Goal: Task Accomplishment & Management: Use online tool/utility

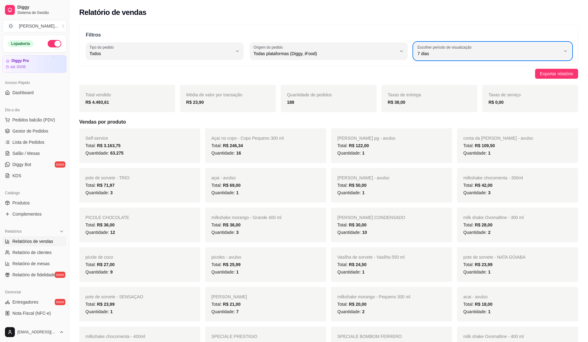
select select "ALL"
select select "7"
click at [28, 121] on span "Pedidos balcão (PDV)" at bounding box center [33, 120] width 43 height 6
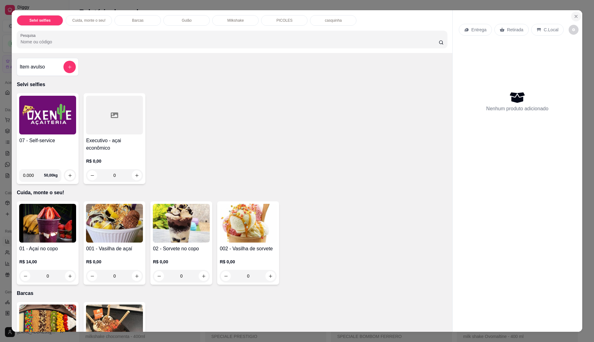
click at [574, 15] on icon "Close" at bounding box center [576, 16] width 5 height 5
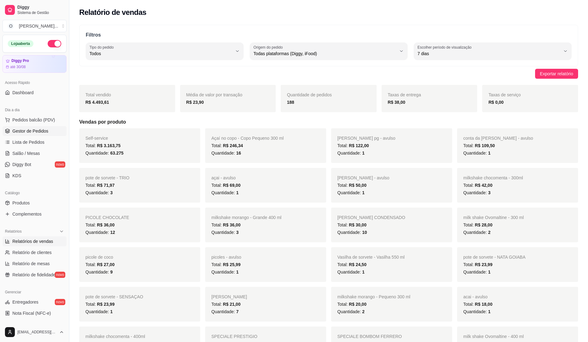
click at [23, 134] on span "Gestor de Pedidos" at bounding box center [30, 131] width 36 height 6
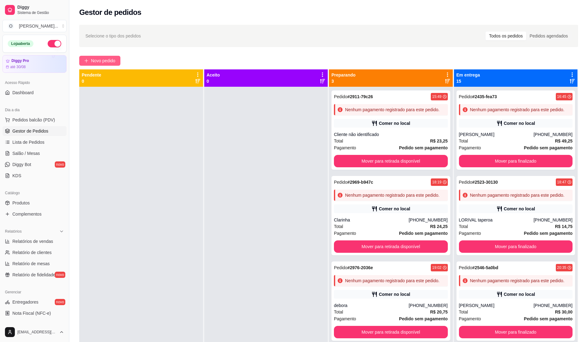
click at [88, 59] on icon "plus" at bounding box center [86, 60] width 4 height 4
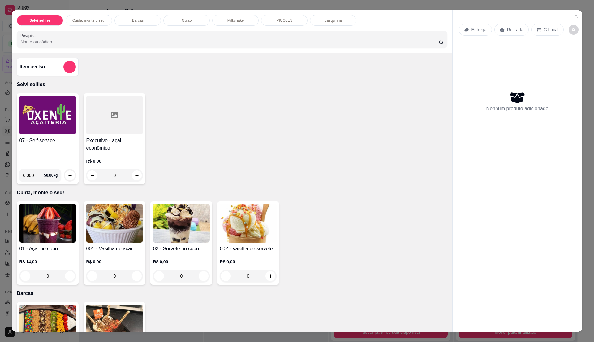
click at [40, 145] on div "07 - Self-service" at bounding box center [47, 150] width 57 height 27
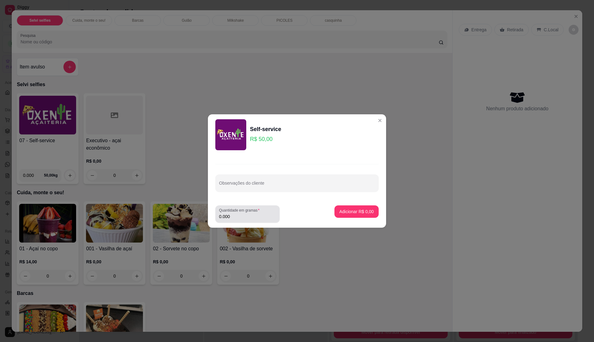
click at [246, 214] on input "0.000" at bounding box center [247, 216] width 57 height 6
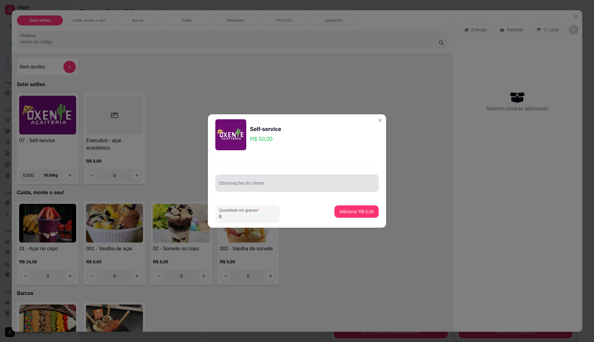
click at [255, 176] on div "Observações do cliente" at bounding box center [296, 182] width 163 height 17
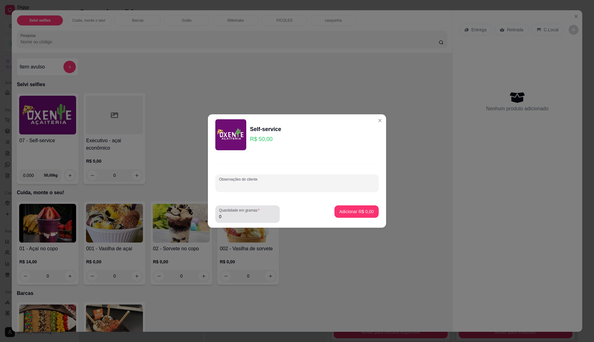
click at [245, 217] on input "0" at bounding box center [247, 216] width 57 height 6
type input "0.43"
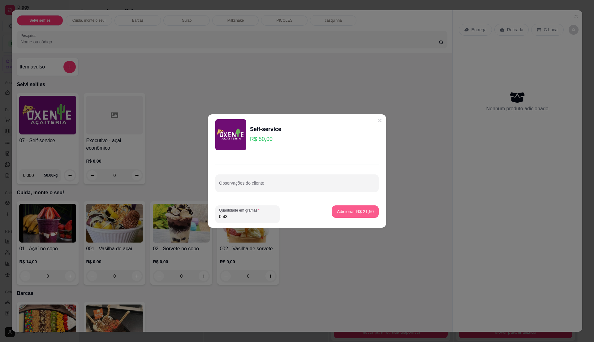
click at [353, 207] on button "Adicionar R$ 21,50" at bounding box center [355, 211] width 47 height 12
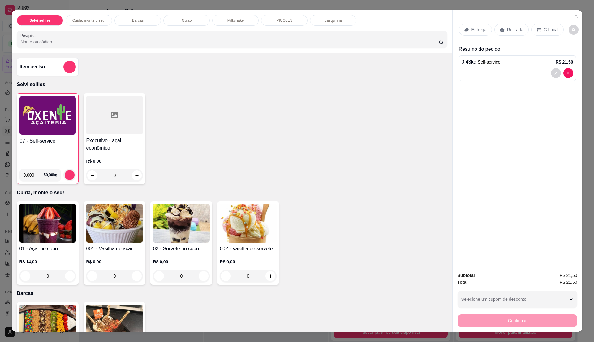
click at [52, 142] on h4 "07 - Self-service" at bounding box center [47, 140] width 56 height 7
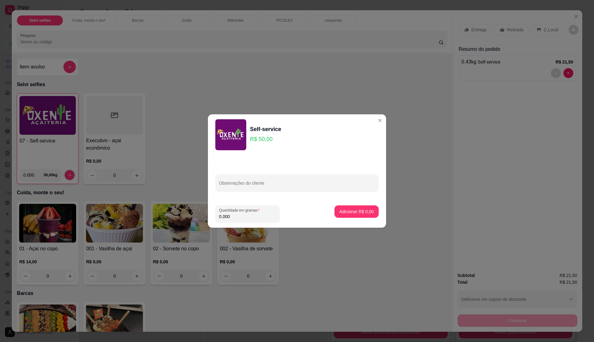
click at [258, 214] on input "0.000" at bounding box center [247, 216] width 57 height 6
click at [258, 214] on input "0" at bounding box center [247, 216] width 57 height 6
click at [258, 217] on input "0" at bounding box center [247, 216] width 57 height 6
type input "0.34"
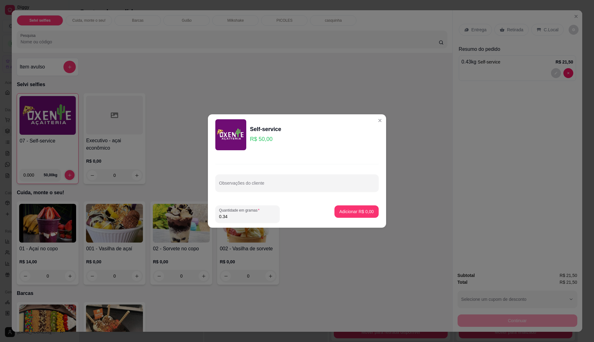
click at [258, 217] on input "0.34" at bounding box center [247, 216] width 57 height 6
click at [338, 212] on p "Adicionar R$ 17,00" at bounding box center [356, 211] width 36 height 6
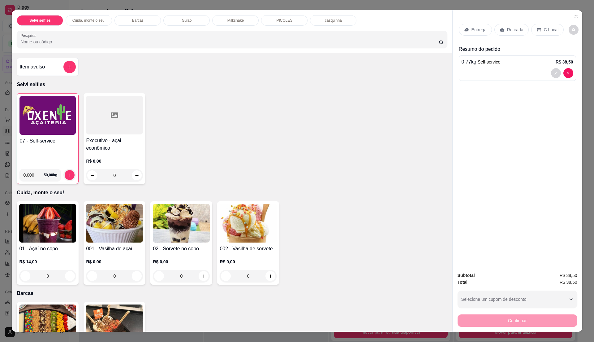
click at [48, 140] on h4 "07 - Self-service" at bounding box center [47, 140] width 56 height 7
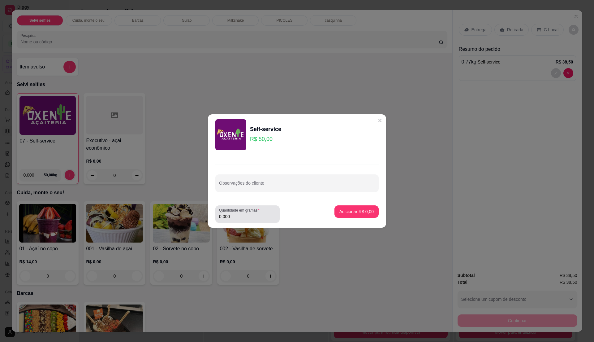
click at [251, 219] on div "0.000" at bounding box center [247, 214] width 57 height 12
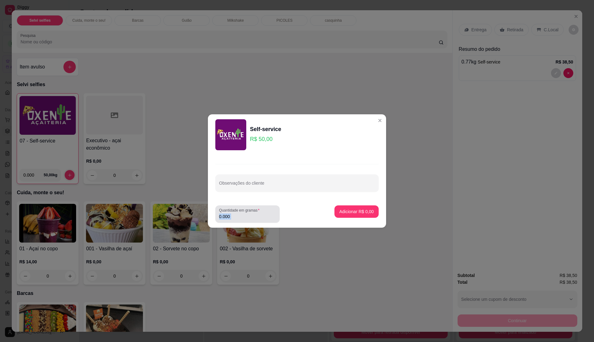
click at [251, 219] on div "0.000" at bounding box center [247, 214] width 57 height 12
click at [251, 218] on input "0.000" at bounding box center [247, 216] width 57 height 6
type input "0.445"
click at [251, 218] on input "0.445" at bounding box center [247, 216] width 57 height 6
click at [338, 210] on p "Adicionar R$ 22,25" at bounding box center [355, 211] width 37 height 6
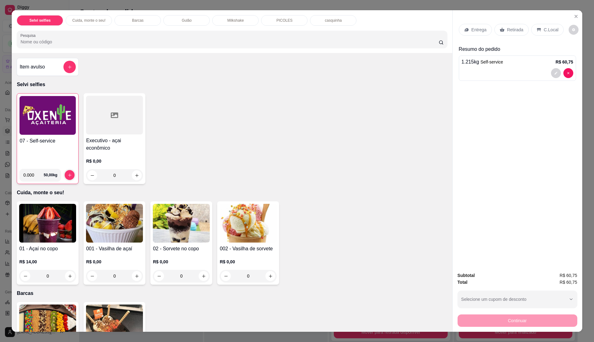
click at [551, 31] on p "C.Local" at bounding box center [551, 30] width 15 height 6
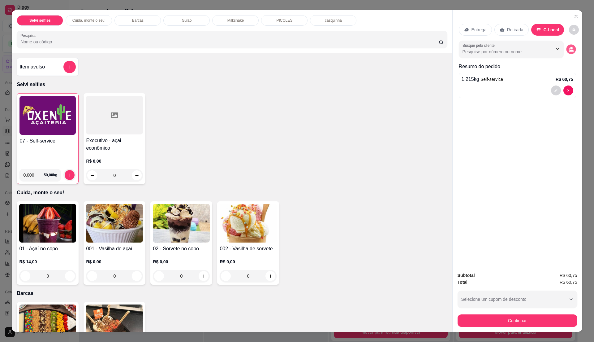
click at [569, 51] on icon "decrease-product-quantity" at bounding box center [571, 51] width 4 height 2
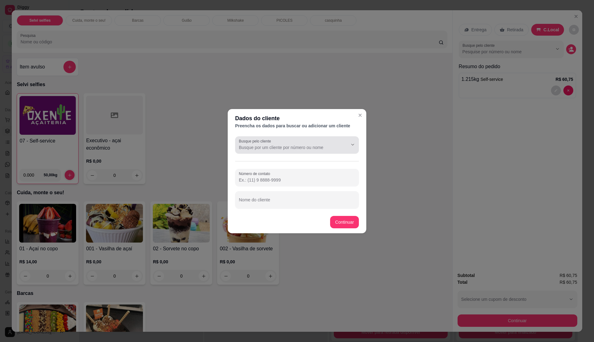
click at [304, 152] on div "Busque pelo cliente" at bounding box center [297, 144] width 124 height 17
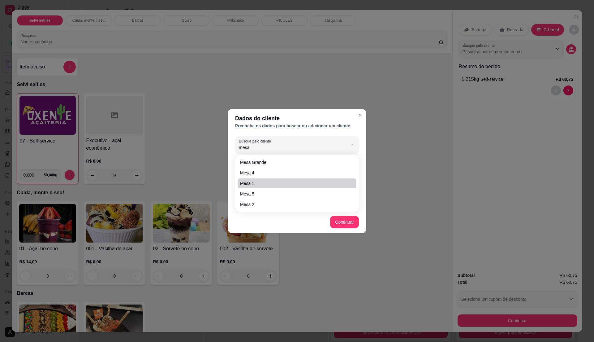
click at [250, 186] on span "Mesa 1" at bounding box center [294, 183] width 108 height 6
type input "Mesa 1"
type input "[PHONE_NUMBER]"
type input "Mesa 1"
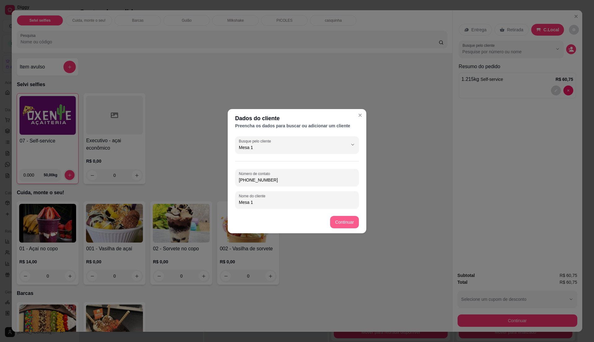
type input "Mesa 1"
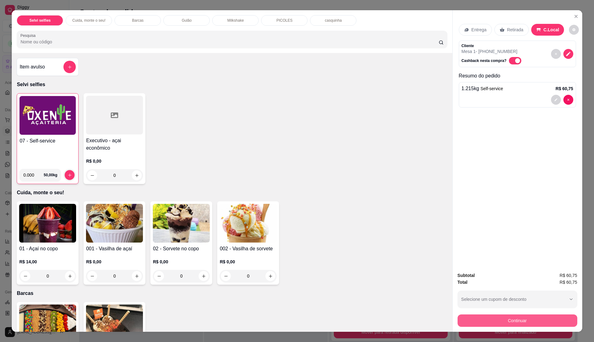
click at [517, 319] on button "Continuar" at bounding box center [518, 320] width 120 height 12
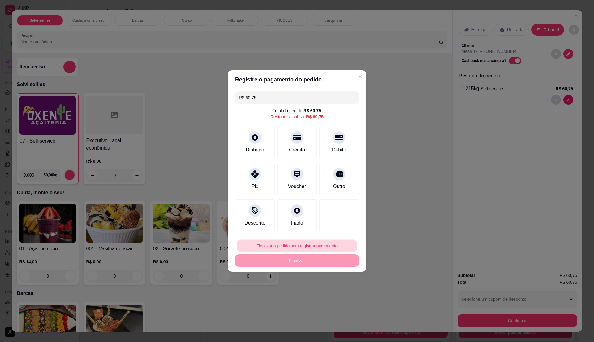
click at [287, 246] on button "Finalizar o pedido sem registrar pagamento" at bounding box center [297, 246] width 120 height 12
click at [335, 298] on button "Confirmar" at bounding box center [334, 297] width 23 height 10
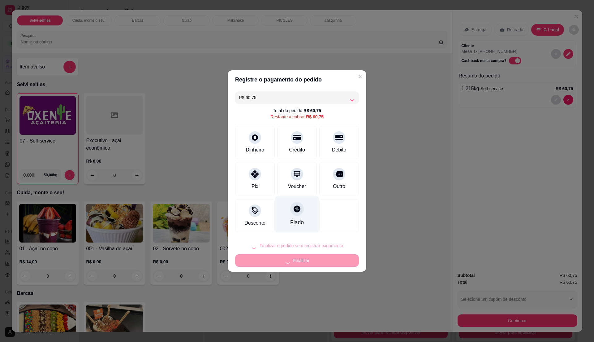
type input "R$ 0,00"
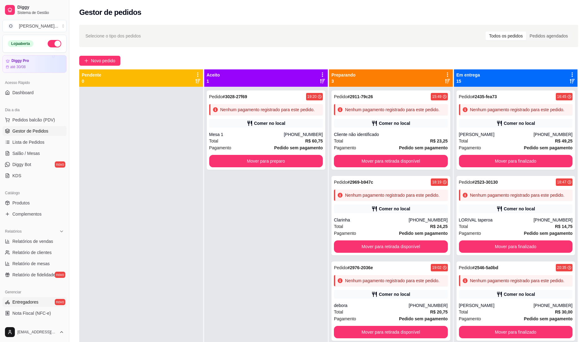
click at [48, 301] on link "Entregadores novo" at bounding box center [34, 302] width 64 height 10
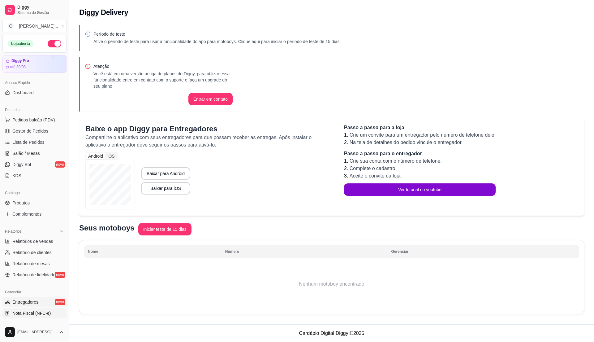
click at [47, 316] on span "Nota Fiscal (NFC-e)" at bounding box center [31, 313] width 38 height 6
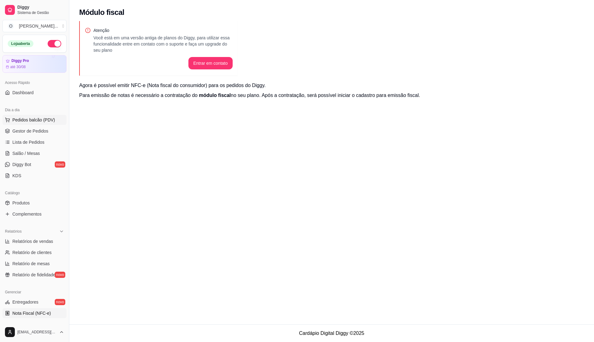
click at [24, 118] on span "Pedidos balcão (PDV)" at bounding box center [33, 120] width 43 height 6
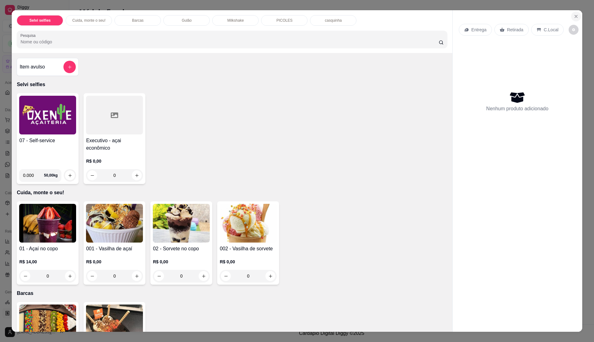
click at [575, 15] on icon "Close" at bounding box center [576, 16] width 5 height 5
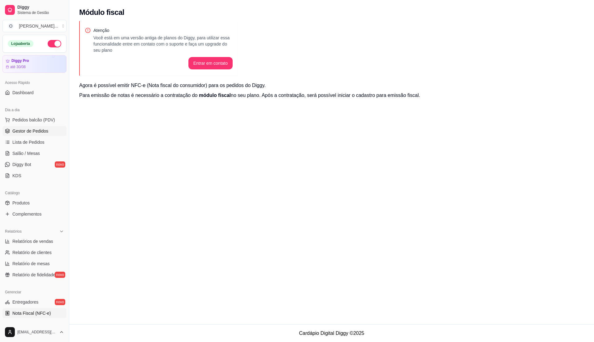
click at [32, 135] on link "Gestor de Pedidos" at bounding box center [34, 131] width 64 height 10
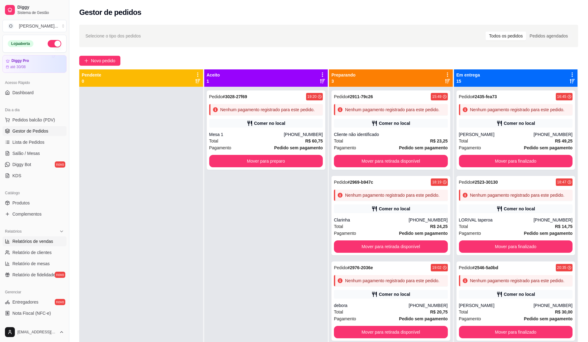
click at [27, 240] on span "Relatórios de vendas" at bounding box center [32, 241] width 41 height 6
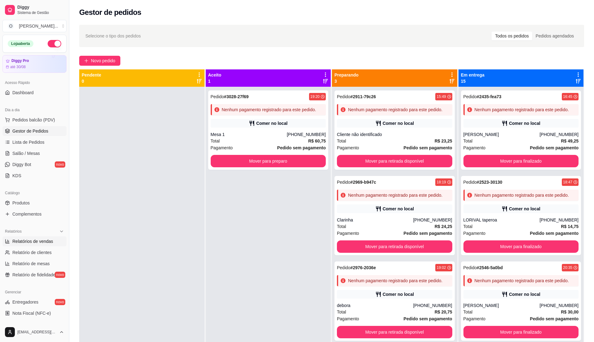
select select "ALL"
select select "0"
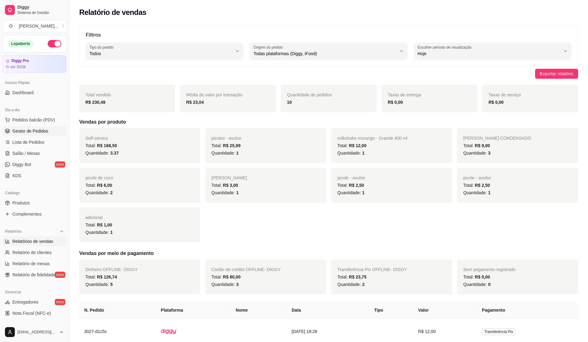
click at [45, 131] on span "Gestor de Pedidos" at bounding box center [30, 131] width 36 height 6
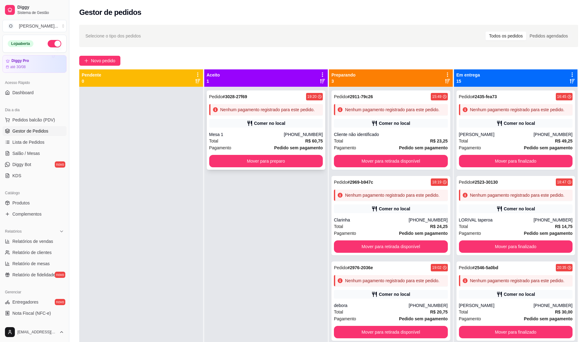
click at [233, 128] on div "Comer no local" at bounding box center [266, 123] width 114 height 9
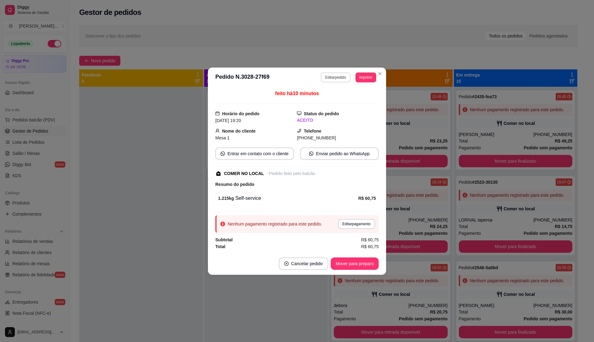
click at [343, 79] on button "Editar pedido" at bounding box center [335, 77] width 29 height 10
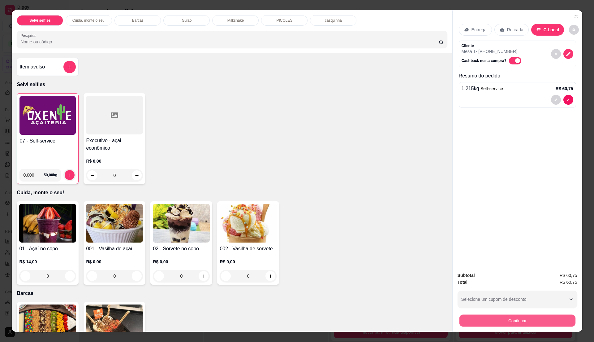
click at [495, 321] on button "Continuar" at bounding box center [517, 320] width 116 height 12
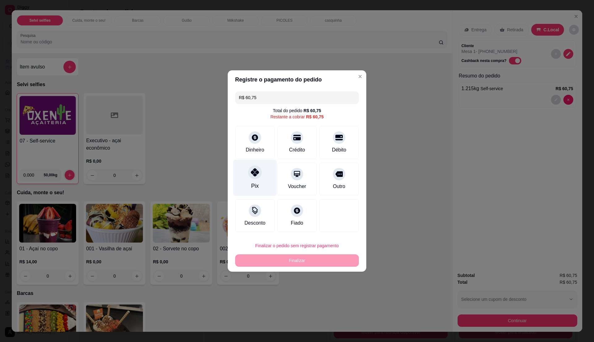
drag, startPoint x: 261, startPoint y: 188, endPoint x: 264, endPoint y: 204, distance: 15.7
click at [262, 189] on div "Pix" at bounding box center [255, 178] width 44 height 36
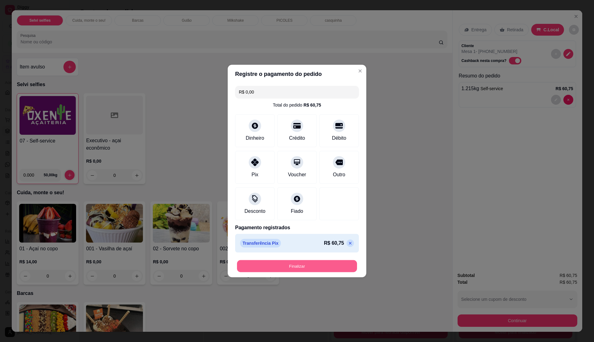
click at [293, 266] on button "Finalizar" at bounding box center [297, 266] width 120 height 12
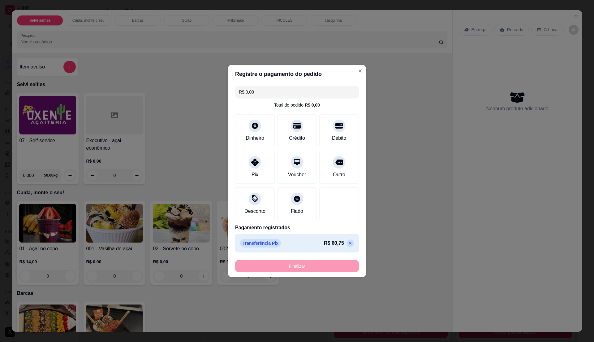
type input "-R$ 60,75"
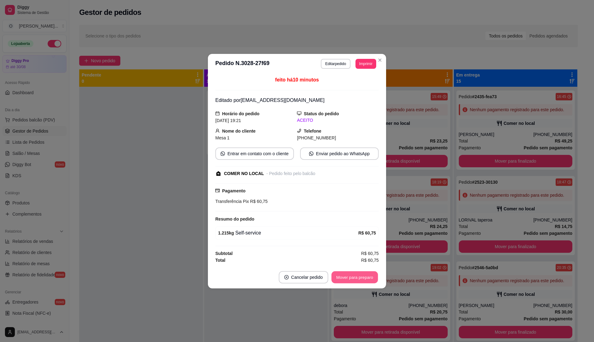
click at [365, 281] on button "Mover para preparo" at bounding box center [354, 277] width 46 height 12
click at [365, 281] on button "Mover para retirada disponível" at bounding box center [344, 277] width 66 height 12
click at [365, 281] on button "Mover para finalizado" at bounding box center [353, 277] width 50 height 12
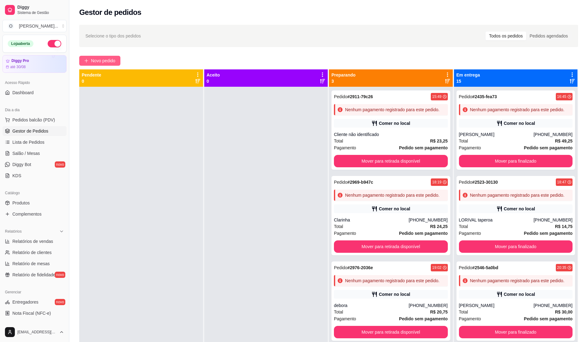
click at [104, 61] on span "Novo pedido" at bounding box center [103, 60] width 24 height 7
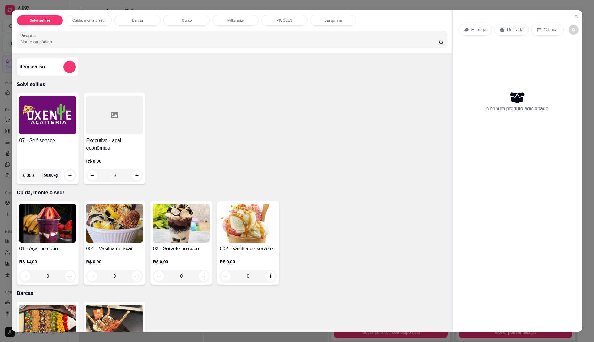
click at [31, 140] on h4 "07 - Self-service" at bounding box center [47, 140] width 57 height 7
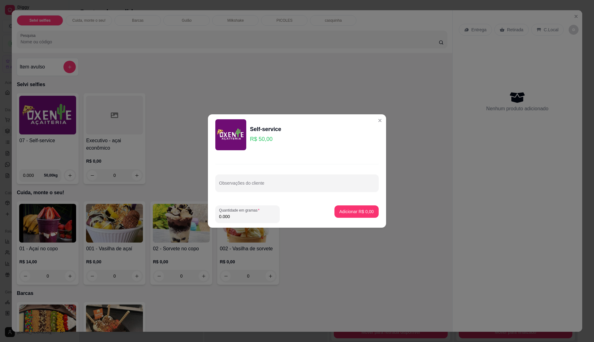
click at [254, 214] on input "0.000" at bounding box center [247, 216] width 57 height 6
click at [250, 218] on input "0" at bounding box center [247, 216] width 57 height 6
click at [250, 218] on input "0.235" at bounding box center [247, 216] width 57 height 6
click at [250, 218] on input "0" at bounding box center [247, 216] width 57 height 6
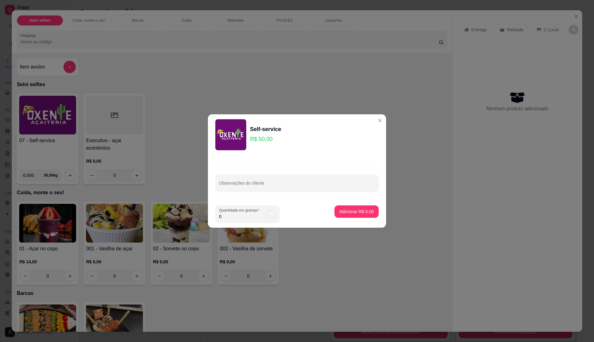
type input "0.285"
click at [340, 210] on p "Adicionar R$ 14,25" at bounding box center [356, 211] width 36 height 6
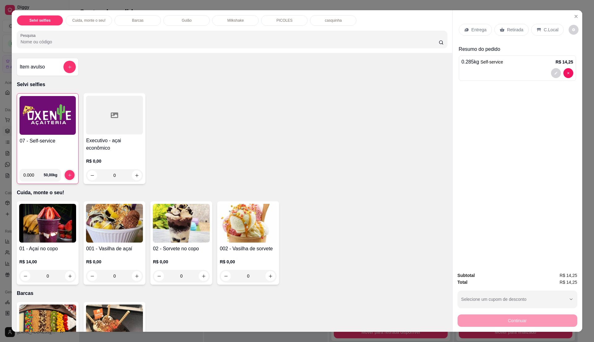
click at [58, 138] on h4 "07 - Self-service" at bounding box center [47, 140] width 56 height 7
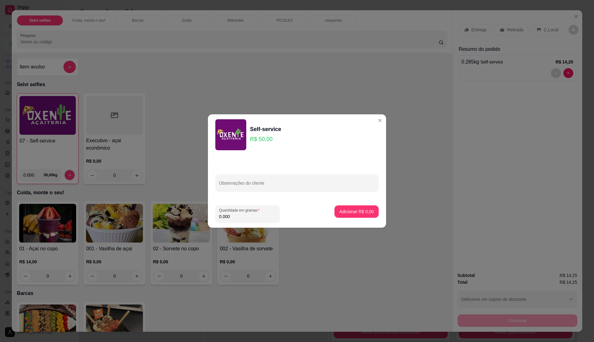
click at [257, 217] on input "0.000" at bounding box center [247, 216] width 57 height 6
click at [257, 217] on input "0" at bounding box center [247, 216] width 57 height 6
type input "0.275"
click at [338, 208] on button "Adicionar R$ 13,75" at bounding box center [355, 212] width 45 height 12
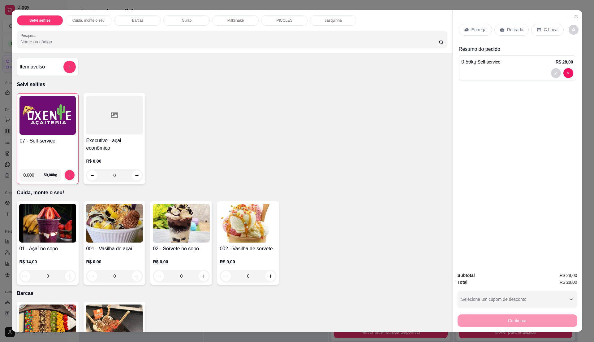
drag, startPoint x: 550, startPoint y: 30, endPoint x: 541, endPoint y: 42, distance: 15.0
click at [541, 42] on div "Entrega Retirada C.Local Resumo do pedido 0.56 kg Self-service R$ 28,00" at bounding box center [517, 51] width 117 height 64
click at [539, 30] on div "C.Local" at bounding box center [547, 30] width 32 height 12
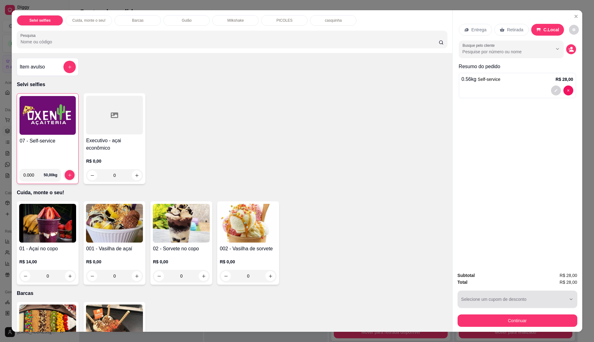
click at [530, 300] on div "button" at bounding box center [513, 299] width 105 height 12
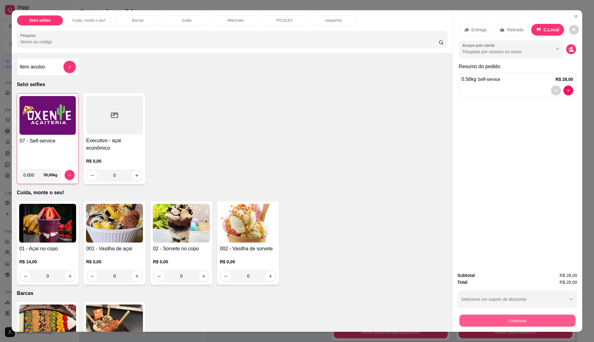
click at [529, 317] on button "Continuar" at bounding box center [517, 320] width 116 height 12
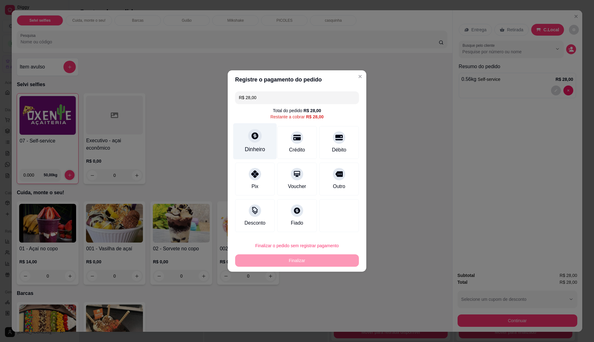
click at [260, 139] on div "Dinheiro" at bounding box center [255, 141] width 44 height 36
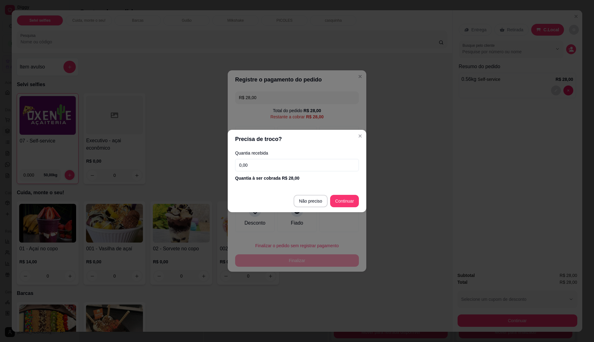
click at [266, 167] on input "0,00" at bounding box center [297, 165] width 124 height 12
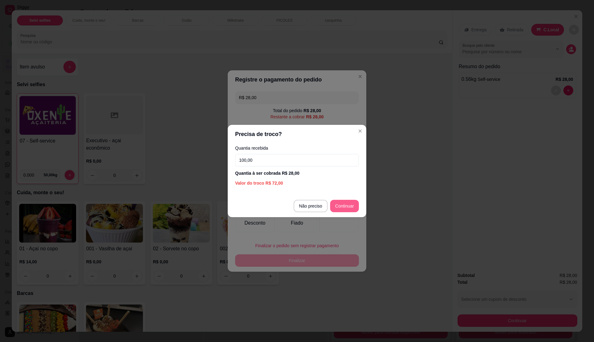
type input "100,00"
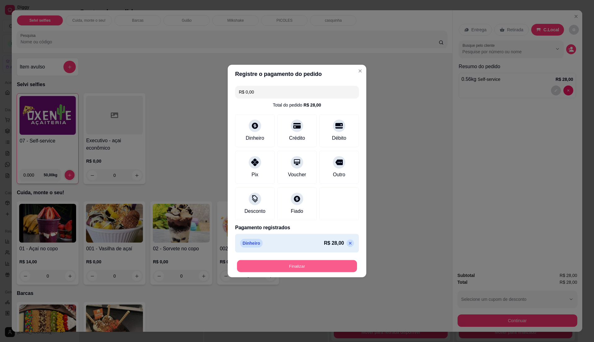
click at [325, 264] on button "Finalizar" at bounding box center [297, 266] width 120 height 12
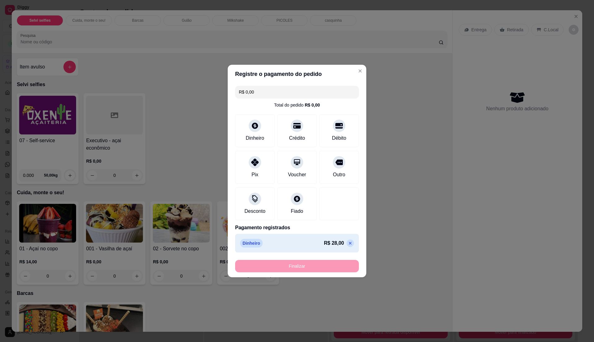
type input "-R$ 28,00"
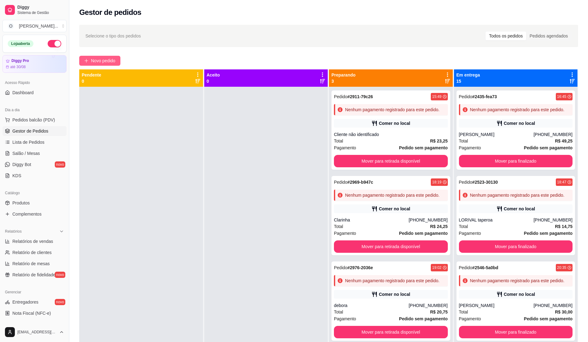
click at [86, 56] on button "Novo pedido" at bounding box center [99, 61] width 41 height 10
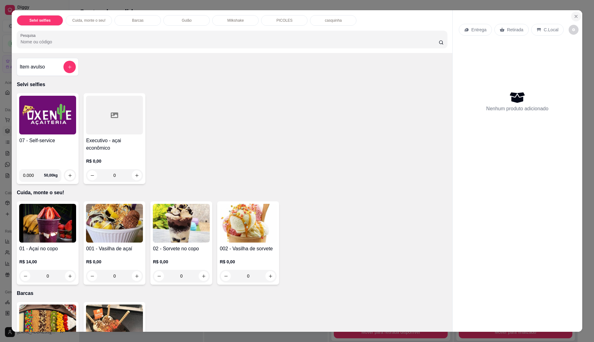
click at [571, 17] on button "Close" at bounding box center [576, 16] width 10 height 10
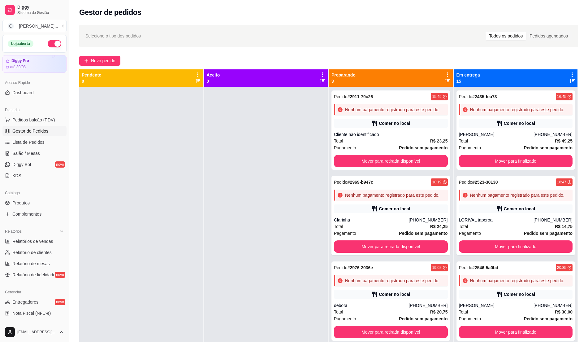
click at [270, 155] on div at bounding box center [266, 258] width 124 height 342
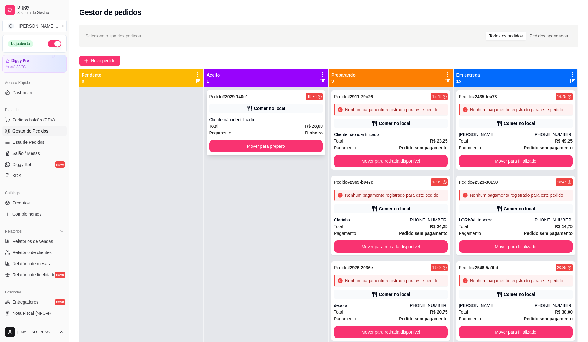
click at [279, 129] on div "Pagamento Dinheiro" at bounding box center [266, 132] width 114 height 7
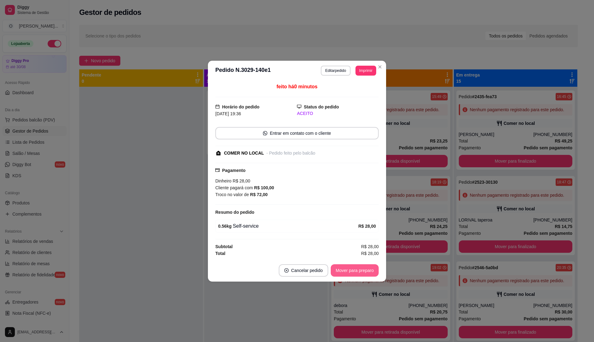
click at [359, 272] on button "Mover para preparo" at bounding box center [355, 270] width 48 height 12
click at [359, 272] on button "Mover para retirada disponível" at bounding box center [344, 270] width 66 height 12
click at [359, 272] on button "Mover para finalizado" at bounding box center [353, 270] width 50 height 12
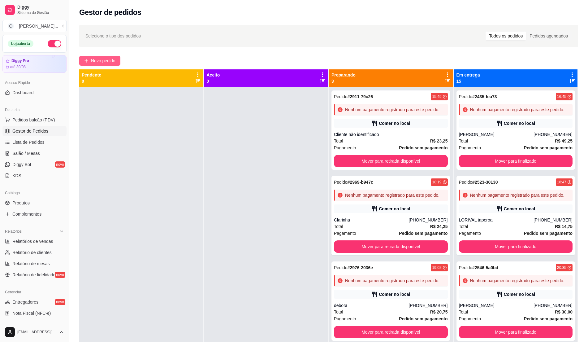
click at [101, 59] on span "Novo pedido" at bounding box center [103, 60] width 24 height 7
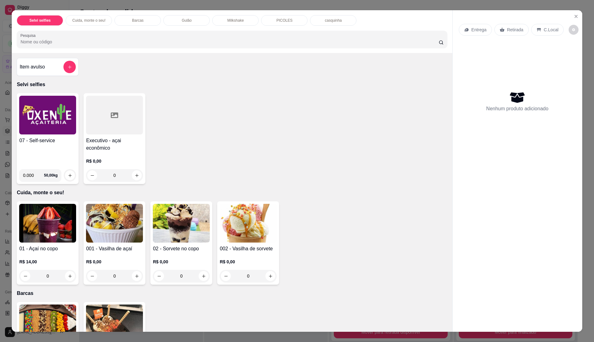
click at [41, 119] on img at bounding box center [47, 115] width 57 height 39
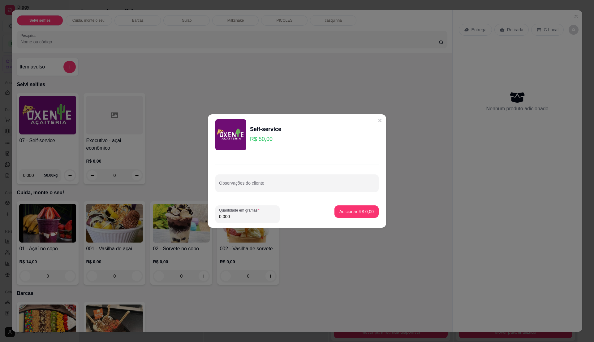
click at [250, 218] on input "0.000" at bounding box center [247, 216] width 57 height 6
type input "0.6"
click at [345, 213] on p "Adicionar R$ 30,00" at bounding box center [356, 211] width 36 height 6
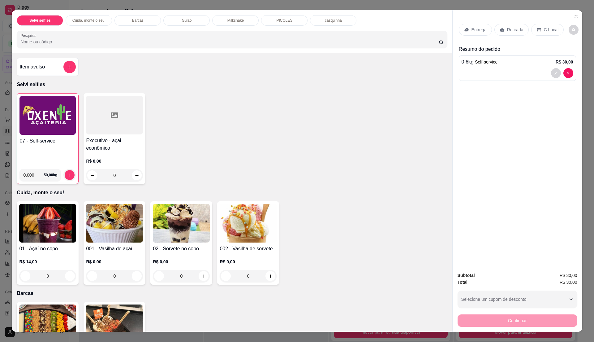
click at [544, 31] on p "C.Local" at bounding box center [551, 30] width 15 height 6
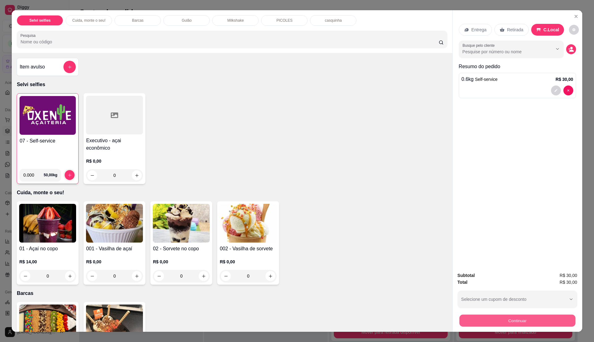
click at [516, 321] on button "Continuar" at bounding box center [517, 320] width 116 height 12
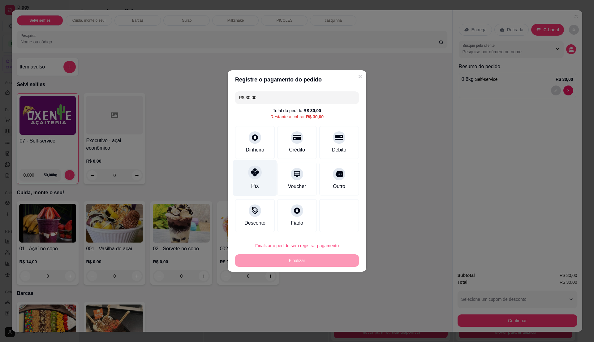
click at [264, 173] on div "Pix" at bounding box center [255, 178] width 44 height 36
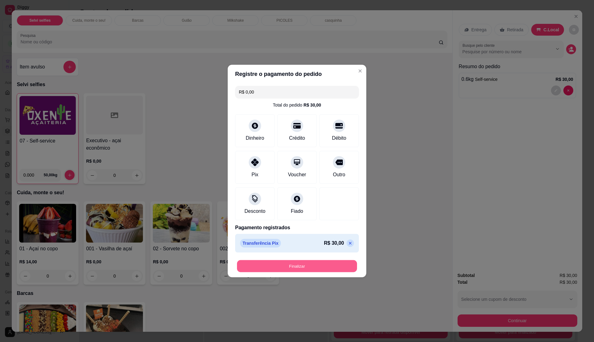
click at [346, 267] on button "Finalizar" at bounding box center [297, 266] width 120 height 12
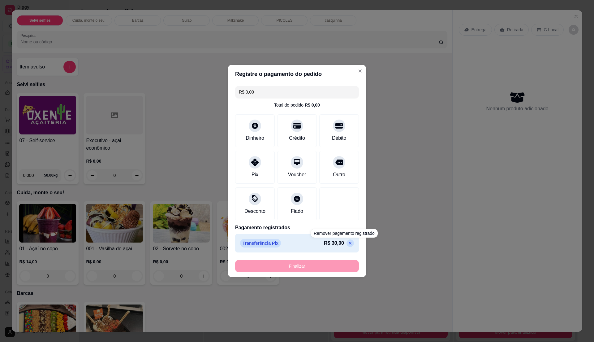
type input "-R$ 30,00"
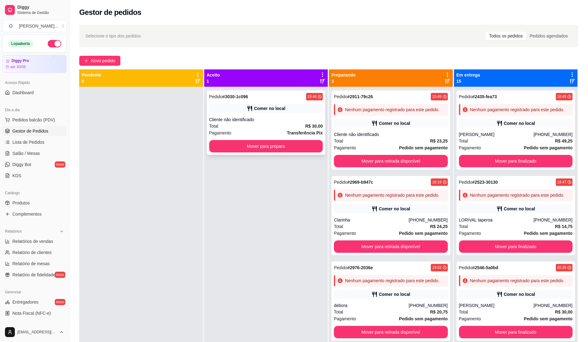
click at [300, 119] on div "Cliente não identificado" at bounding box center [266, 119] width 114 height 6
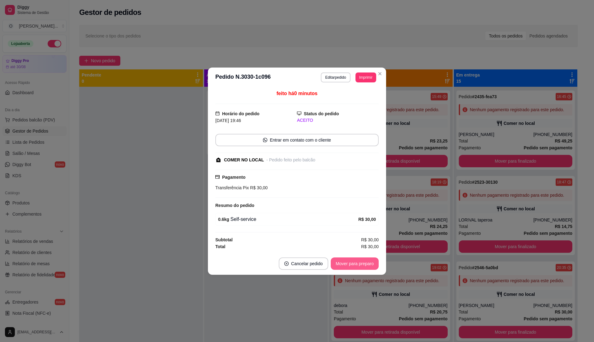
click at [362, 262] on button "Mover para preparo" at bounding box center [355, 263] width 48 height 12
click at [362, 262] on button "Mover para retirada disponível" at bounding box center [344, 263] width 66 height 12
click at [362, 262] on button "Mover para finalizado" at bounding box center [353, 263] width 50 height 12
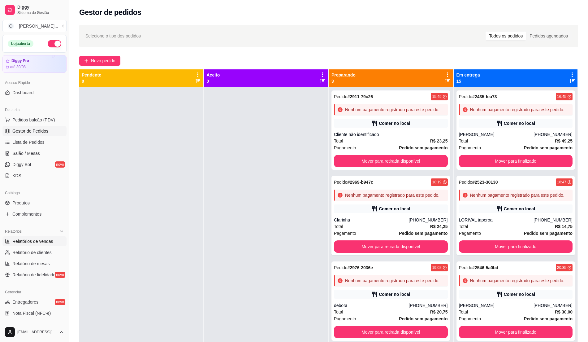
click at [46, 241] on span "Relatórios de vendas" at bounding box center [32, 241] width 41 height 6
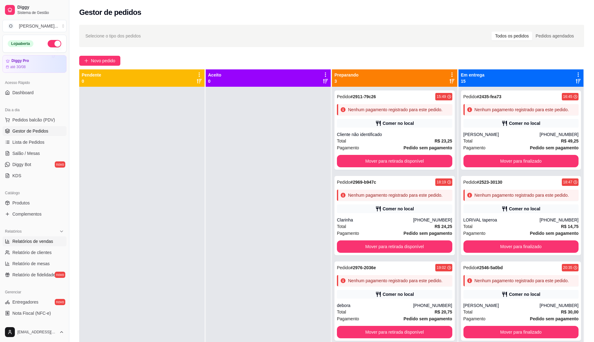
select select "ALL"
select select "0"
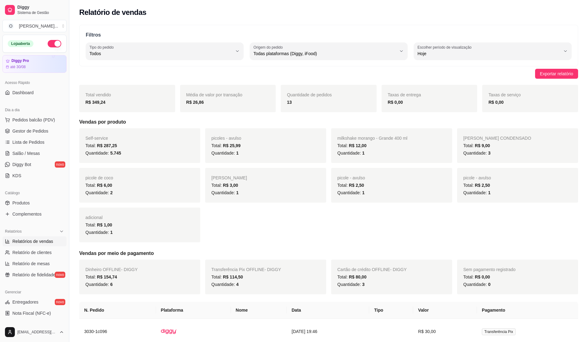
click at [28, 245] on link "Relatórios de vendas" at bounding box center [34, 241] width 64 height 10
click at [41, 135] on link "Gestor de Pedidos" at bounding box center [34, 131] width 64 height 10
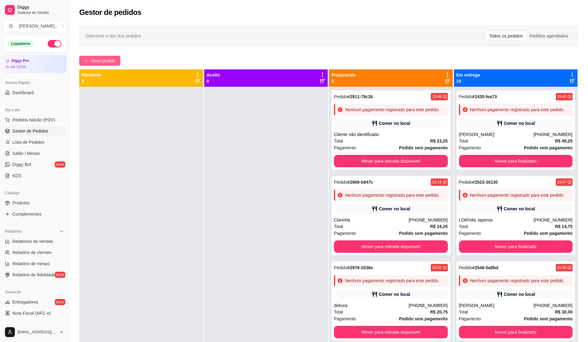
click at [115, 58] on span "Novo pedido" at bounding box center [103, 60] width 24 height 7
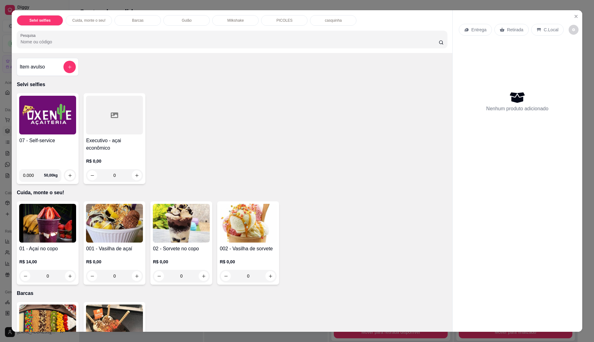
click at [43, 120] on img at bounding box center [47, 115] width 57 height 39
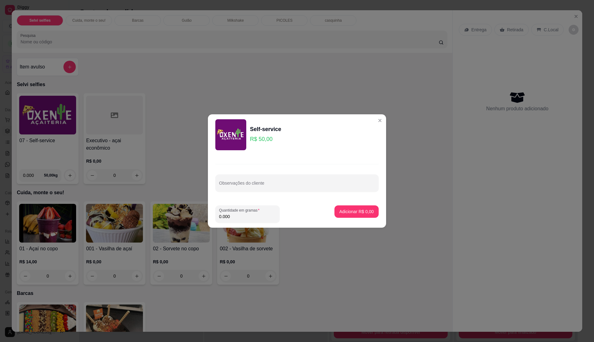
click at [264, 216] on input "0.000" at bounding box center [247, 216] width 57 height 6
click at [264, 216] on input "0" at bounding box center [247, 216] width 57 height 6
type input "0.25"
click at [315, 212] on footer "Quantidade em gramas 0.25 Adicionar R$ 12,50" at bounding box center [297, 213] width 178 height 27
click at [348, 210] on p "Adicionar R$ 12,50" at bounding box center [356, 211] width 36 height 6
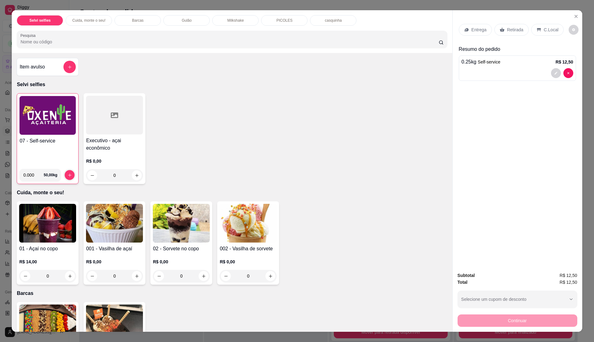
click at [41, 114] on img at bounding box center [47, 115] width 56 height 39
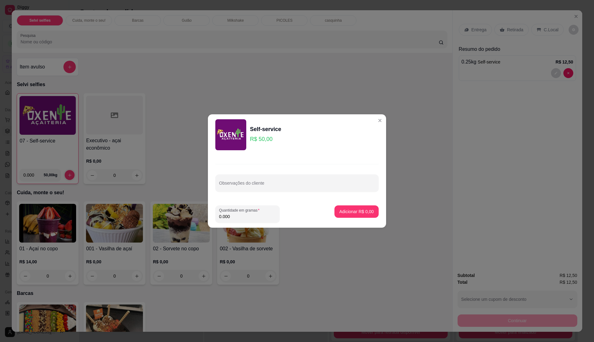
click at [262, 219] on input "0.000" at bounding box center [247, 216] width 57 height 6
click at [262, 219] on input "0" at bounding box center [247, 216] width 57 height 6
click at [262, 217] on input "0" at bounding box center [247, 216] width 57 height 6
type input "0.31"
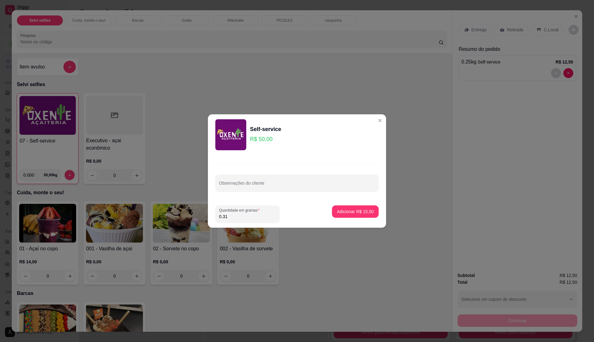
click at [262, 217] on input "0.31" at bounding box center [247, 216] width 57 height 6
click at [355, 207] on button "Adicionar R$ 15,50" at bounding box center [355, 212] width 45 height 12
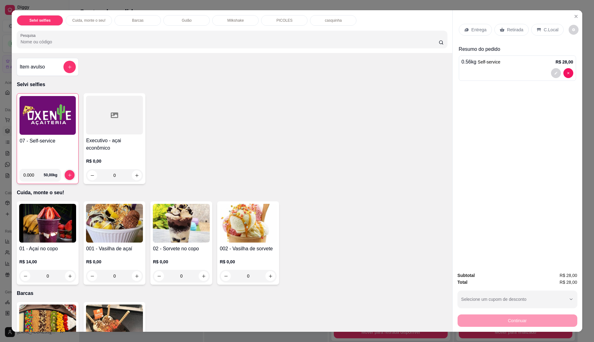
click at [537, 30] on icon at bounding box center [539, 29] width 4 height 3
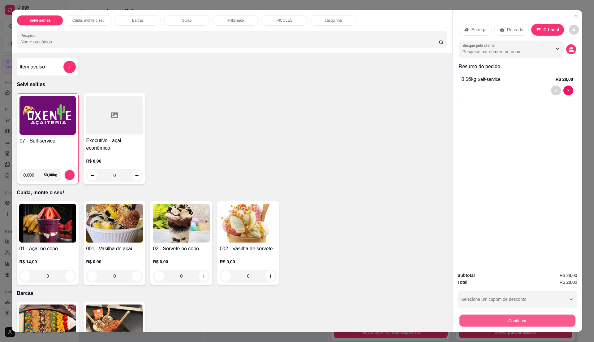
click at [521, 318] on button "Continuar" at bounding box center [517, 320] width 116 height 12
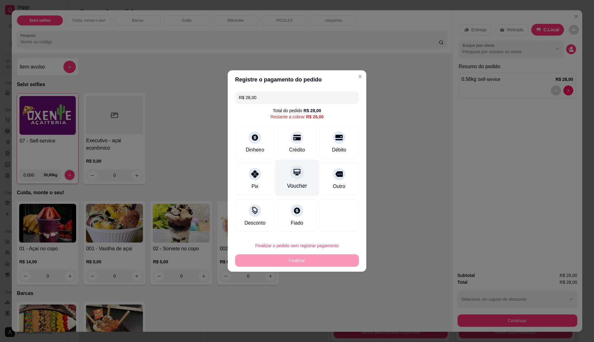
click at [296, 151] on div "Crédito" at bounding box center [297, 149] width 16 height 7
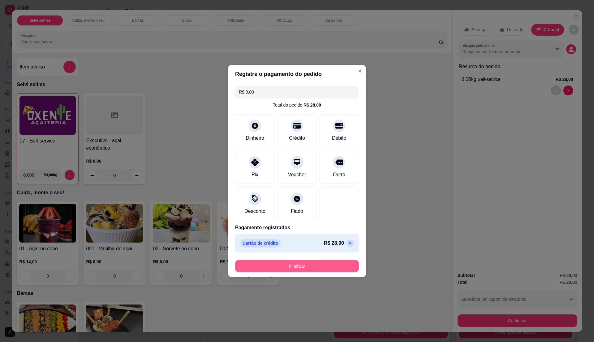
click at [317, 262] on button "Finalizar" at bounding box center [297, 266] width 124 height 12
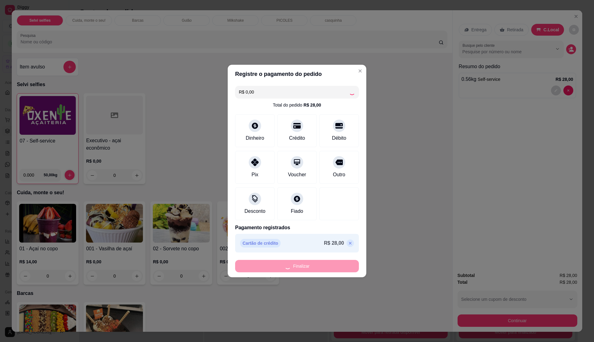
type input "-R$ 28,00"
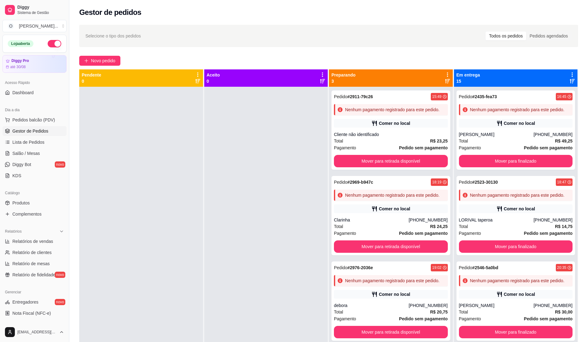
click at [242, 173] on div at bounding box center [266, 258] width 124 height 342
click at [108, 66] on div "Selecione o tipo dos pedidos Todos os pedidos Pedidos agendados Novo pedido Pen…" at bounding box center [328, 219] width 519 height 397
click at [110, 60] on span "Novo pedido" at bounding box center [103, 60] width 24 height 7
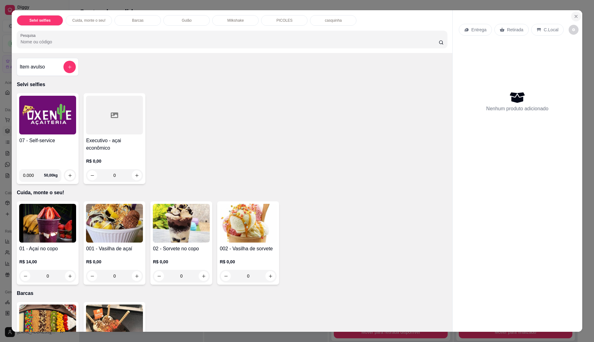
click at [573, 19] on button "Close" at bounding box center [576, 16] width 10 height 10
